Goal: Task Accomplishment & Management: Use online tool/utility

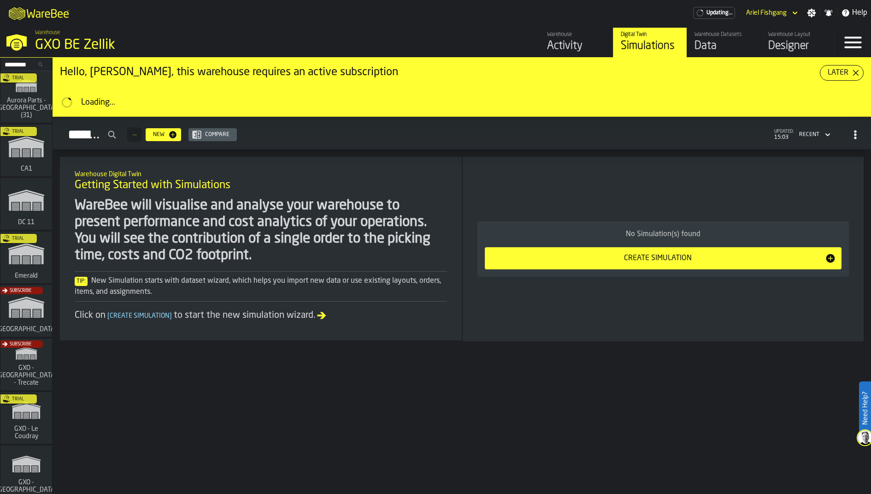
click at [781, 36] on div "Warehouse Layout" at bounding box center [798, 34] width 59 height 6
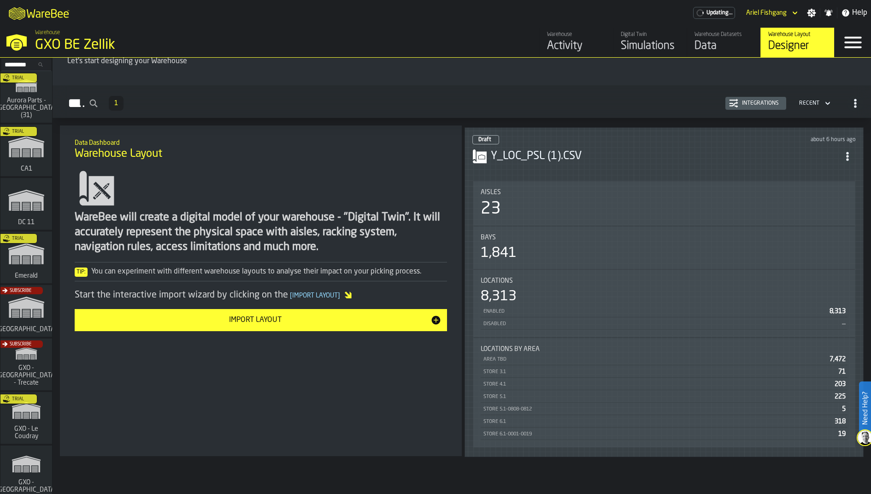
scroll to position [65, 0]
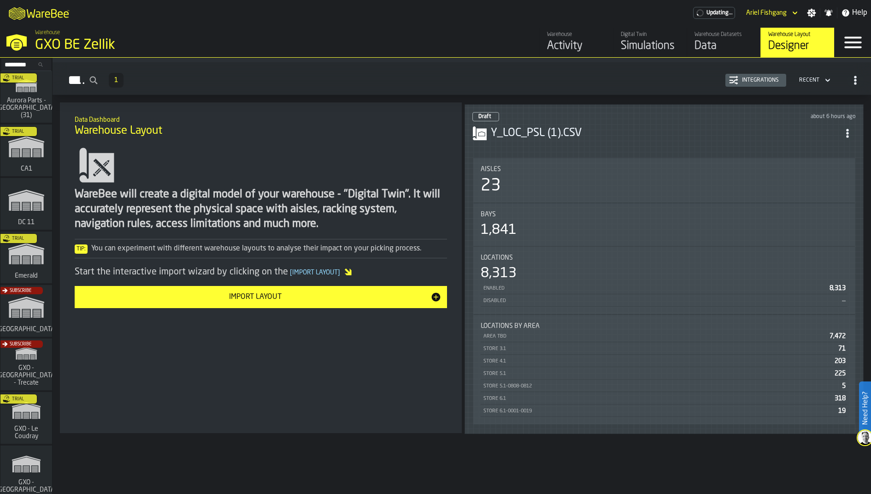
click at [849, 129] on icon "ItemListCard-DashboardItemContainer" at bounding box center [847, 133] width 9 height 9
click at [818, 147] on div "Open" at bounding box center [830, 148] width 48 height 11
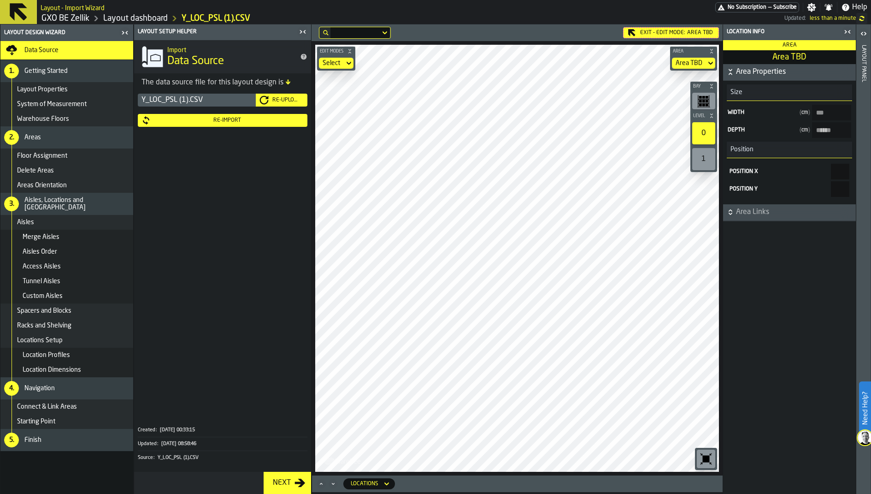
click at [709, 106] on icon "button-toolbar-undefined" at bounding box center [707, 106] width 3 height 0
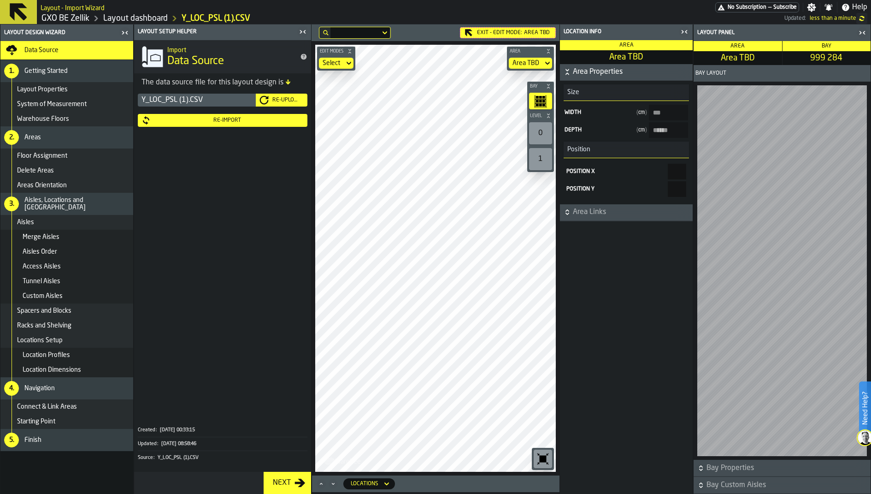
click at [687, 31] on icon "button-toggle-Close me" at bounding box center [686, 31] width 2 height 3
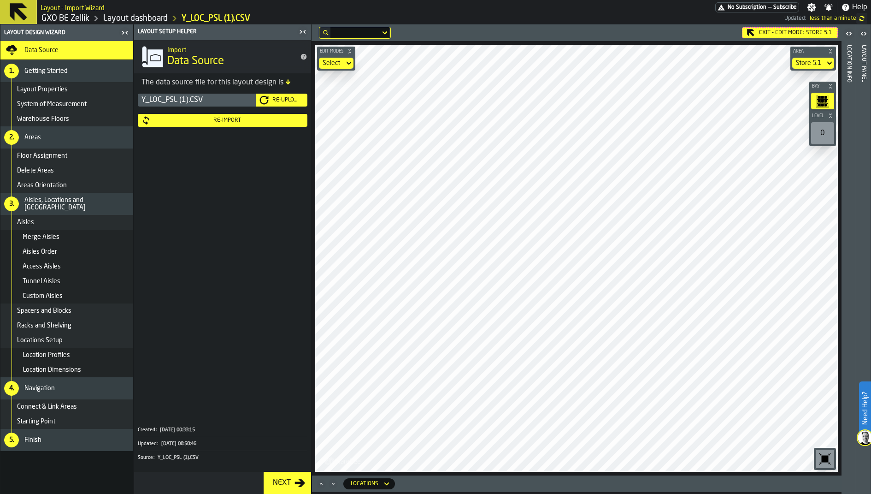
click at [0, 0] on icon at bounding box center [0, 0] width 0 height 0
